Goal: Task Accomplishment & Management: Use online tool/utility

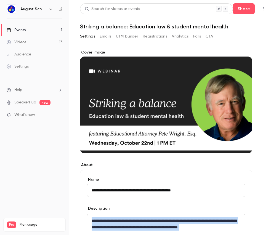
click at [122, 35] on button "UTM builder" at bounding box center [127, 36] width 22 height 9
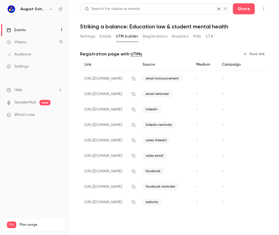
click at [256, 53] on button "New link" at bounding box center [253, 54] width 27 height 9
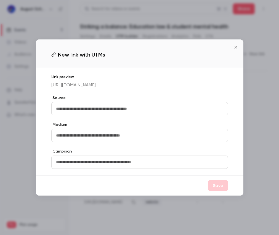
click at [239, 43] on button "Close" at bounding box center [235, 47] width 11 height 11
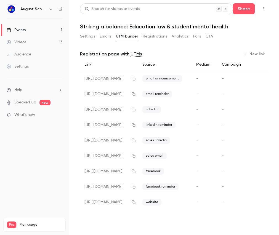
click at [246, 54] on icon "button" at bounding box center [244, 54] width 3 height 3
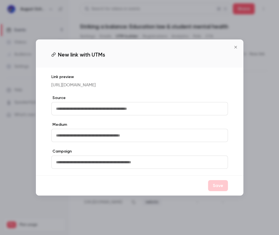
click at [126, 109] on input "text" at bounding box center [139, 108] width 176 height 13
type input "**********"
click at [221, 189] on button "Save" at bounding box center [218, 185] width 20 height 11
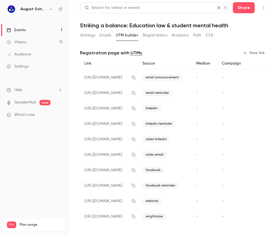
scroll to position [2, 0]
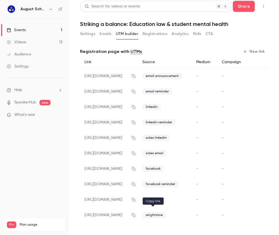
click at [136, 214] on icon "button" at bounding box center [133, 215] width 4 height 4
click at [148, 33] on button "Registrations" at bounding box center [154, 33] width 25 height 9
